Goal: Transaction & Acquisition: Purchase product/service

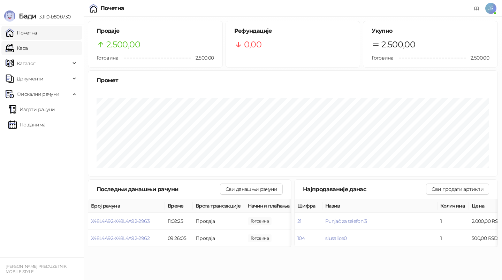
click at [28, 50] on link "Каса" at bounding box center [17, 48] width 22 height 14
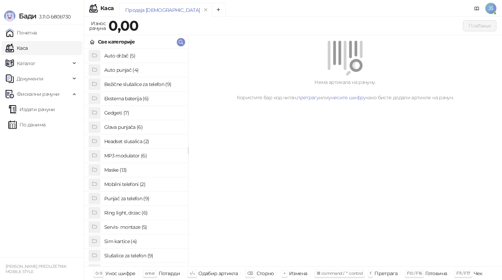
click at [121, 171] on h4 "Maske (13)" at bounding box center [143, 170] width 78 height 11
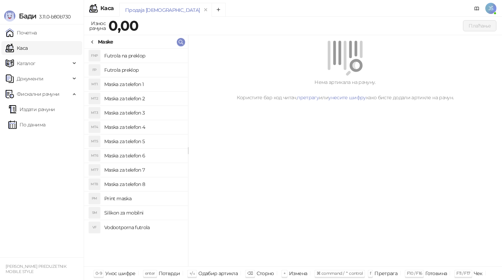
click at [115, 144] on h4 "Maska za telefon 5" at bounding box center [143, 141] width 78 height 11
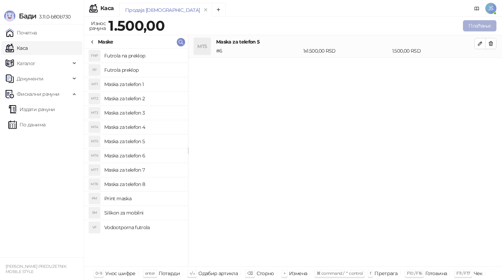
click at [474, 30] on button "Плаћање" at bounding box center [479, 25] width 33 height 11
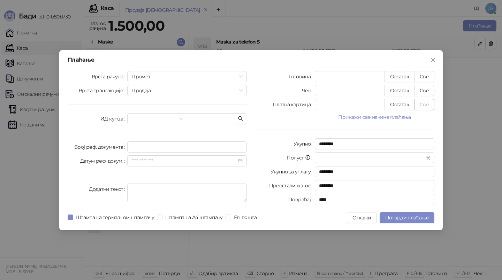
click at [423, 104] on button "Све" at bounding box center [424, 104] width 20 height 11
type input "****"
click at [428, 213] on button "Потврди плаћање" at bounding box center [407, 217] width 55 height 11
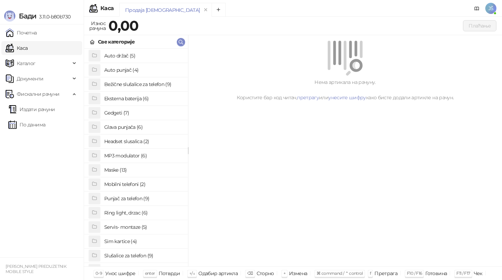
click at [28, 50] on link "Каса" at bounding box center [17, 48] width 22 height 14
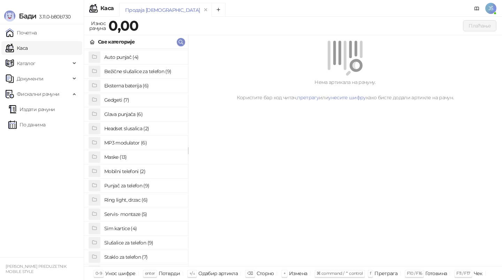
scroll to position [13, 0]
click at [129, 260] on h4 "Staklo za telefon (7)" at bounding box center [143, 256] width 78 height 11
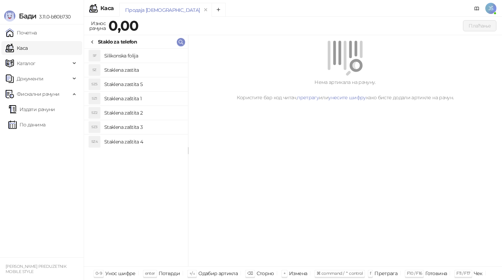
click at [146, 112] on h4 "Staklena zaštita 2" at bounding box center [143, 112] width 78 height 11
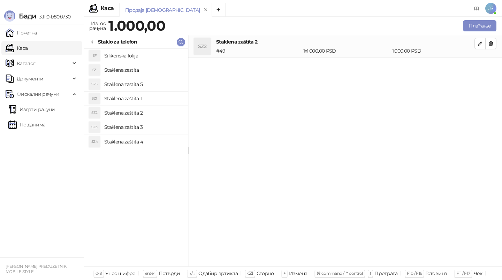
click at [487, 32] on div "Плаћање" at bounding box center [332, 26] width 331 height 14
click at [481, 27] on button "Плаћање" at bounding box center [479, 25] width 33 height 11
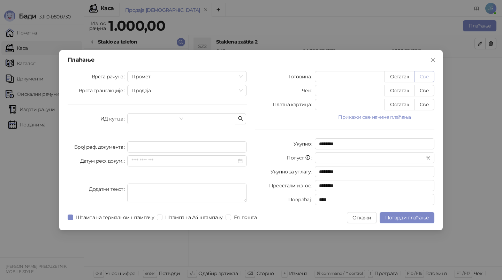
click at [425, 78] on button "Све" at bounding box center [424, 76] width 20 height 11
type input "****"
click at [424, 216] on span "Потврди плаћање" at bounding box center [407, 218] width 44 height 6
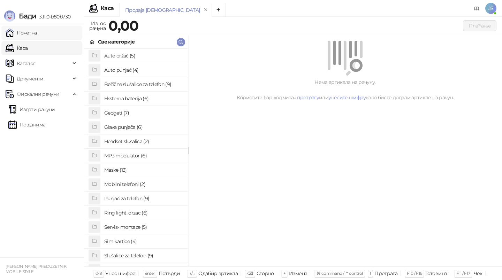
click at [37, 31] on link "Почетна" at bounding box center [21, 33] width 31 height 14
